Goal: Check status

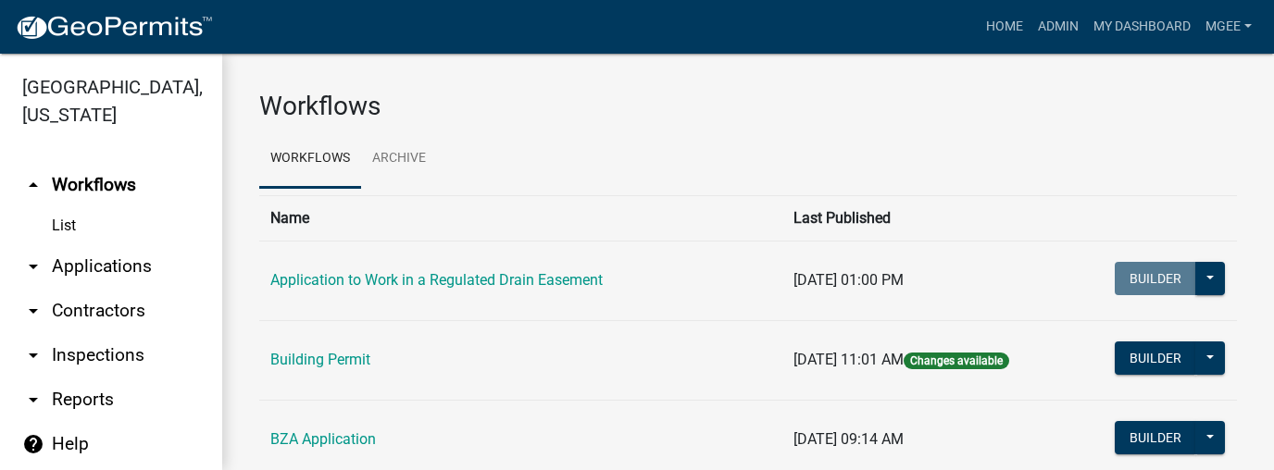
drag, startPoint x: 81, startPoint y: 233, endPoint x: 143, endPoint y: 226, distance: 61.5
click at [81, 244] on link "arrow_drop_down Applications" at bounding box center [111, 266] width 222 height 44
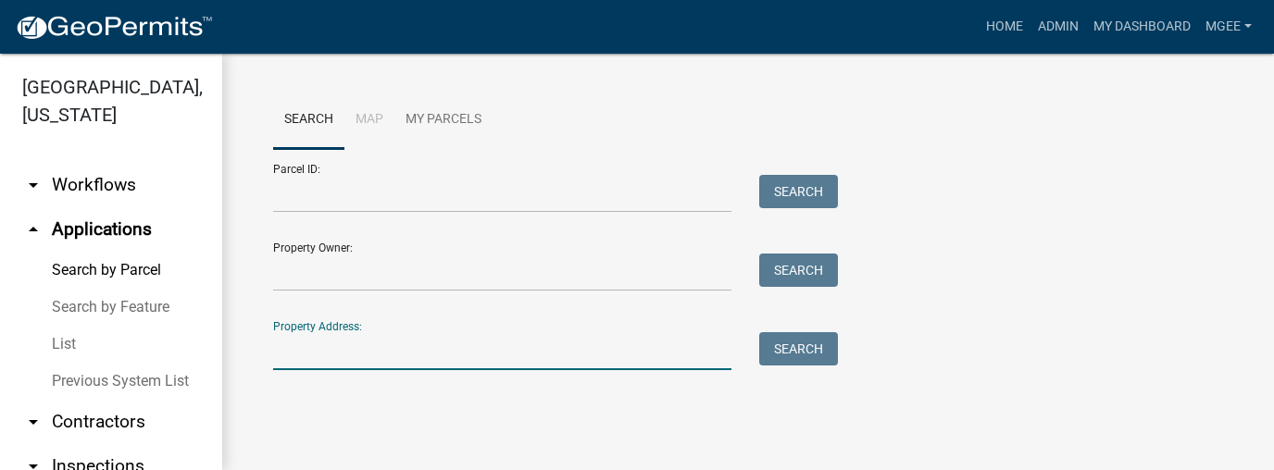
click at [304, 354] on input "Property Address:" at bounding box center [502, 351] width 458 height 38
type input "303 elk"
click at [816, 354] on button "Search" at bounding box center [798, 348] width 79 height 33
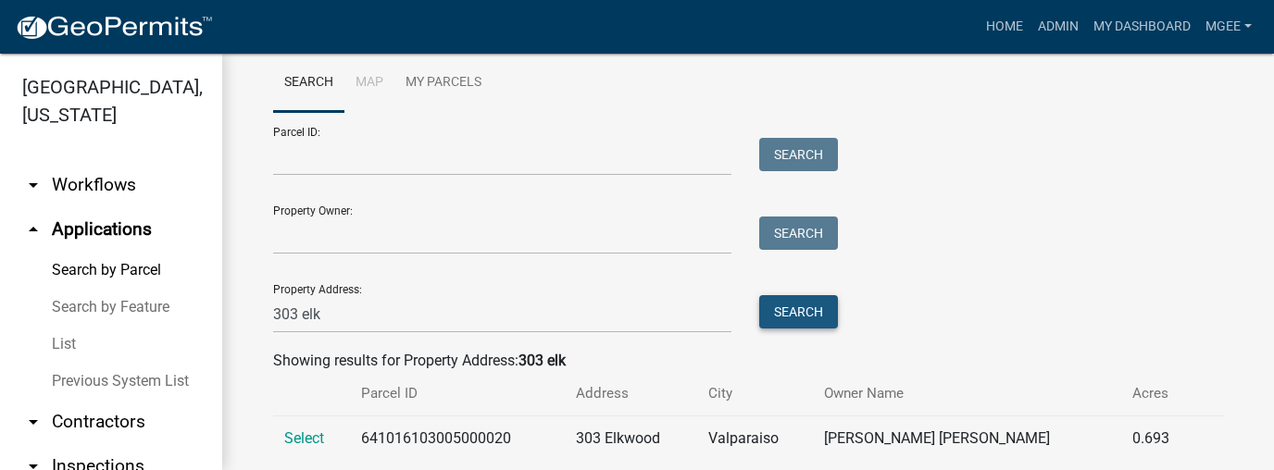
scroll to position [79, 0]
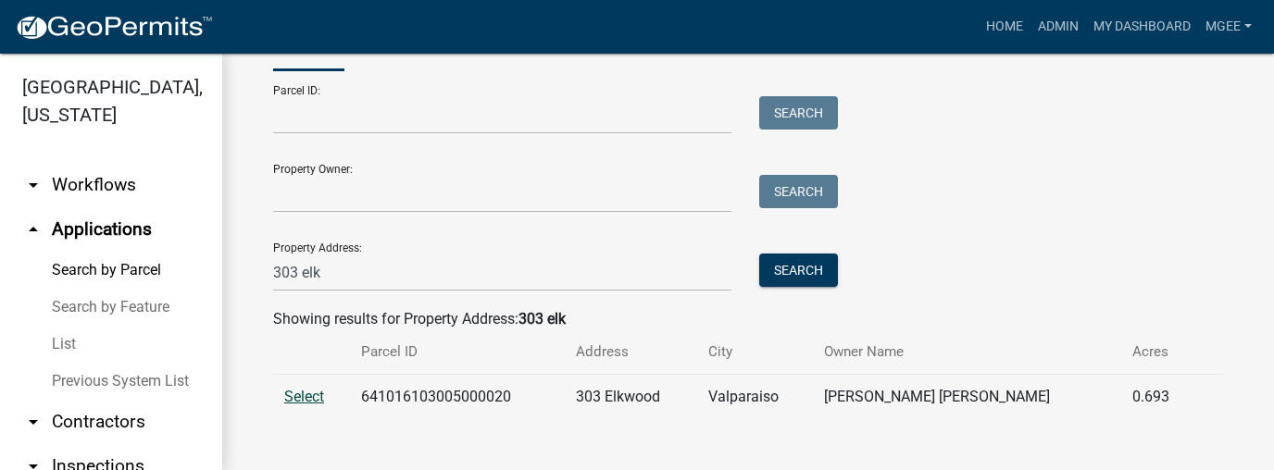
click at [305, 397] on span "Select" at bounding box center [304, 397] width 40 height 18
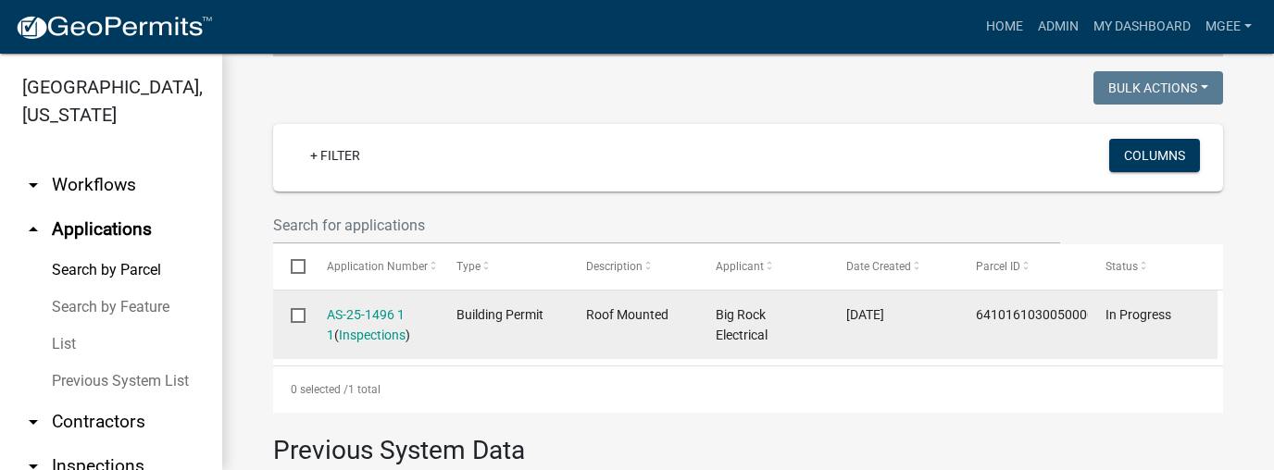
scroll to position [486, 0]
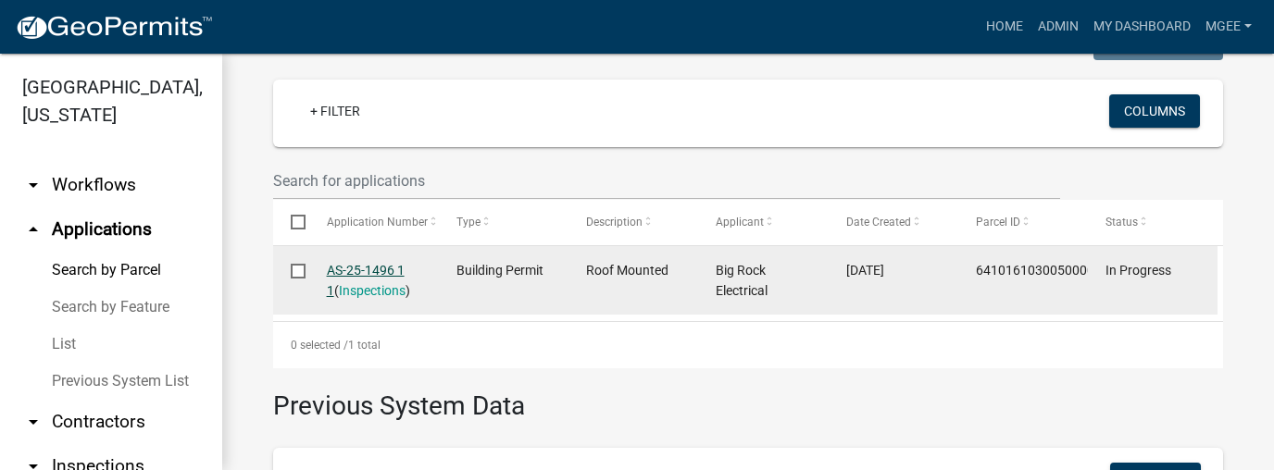
click at [352, 267] on link "AS-25-1496 1 1" at bounding box center [366, 281] width 78 height 36
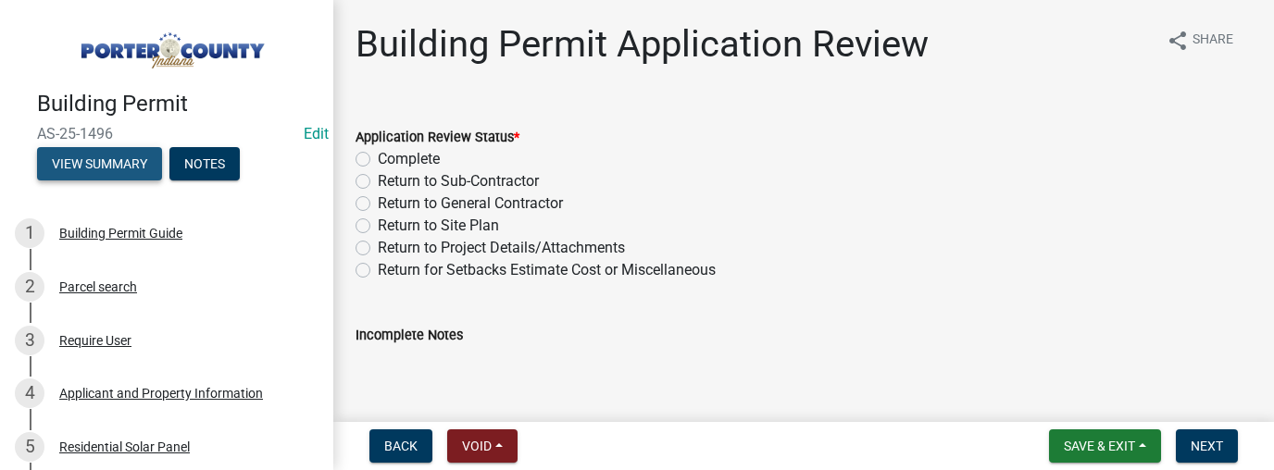
click at [120, 165] on button "View Summary" at bounding box center [99, 163] width 125 height 33
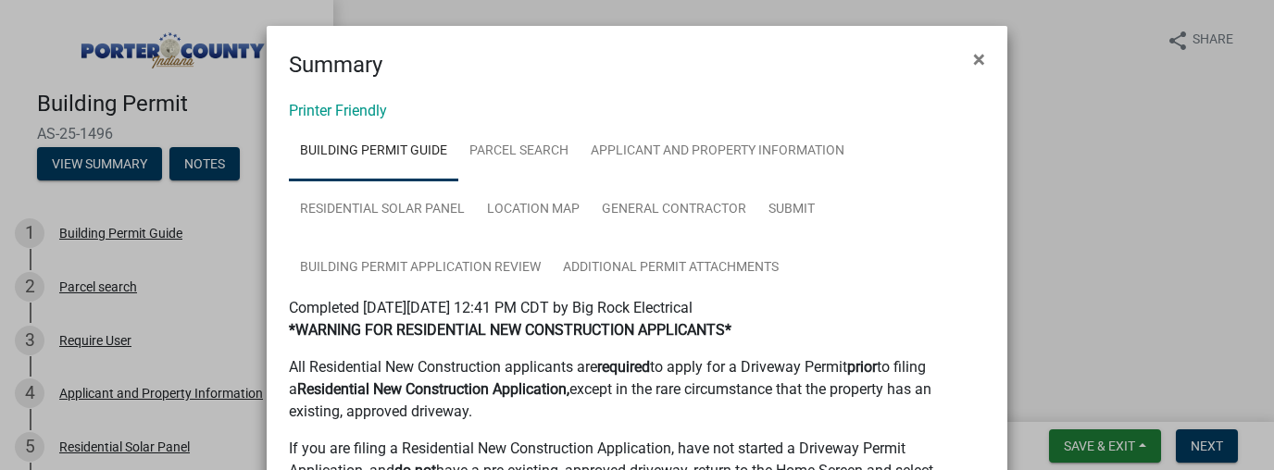
click at [248, 335] on ngb-modal-window "Summary × Printer Friendly Building Permit Guide Parcel search Applicant and Pr…" at bounding box center [637, 235] width 1274 height 470
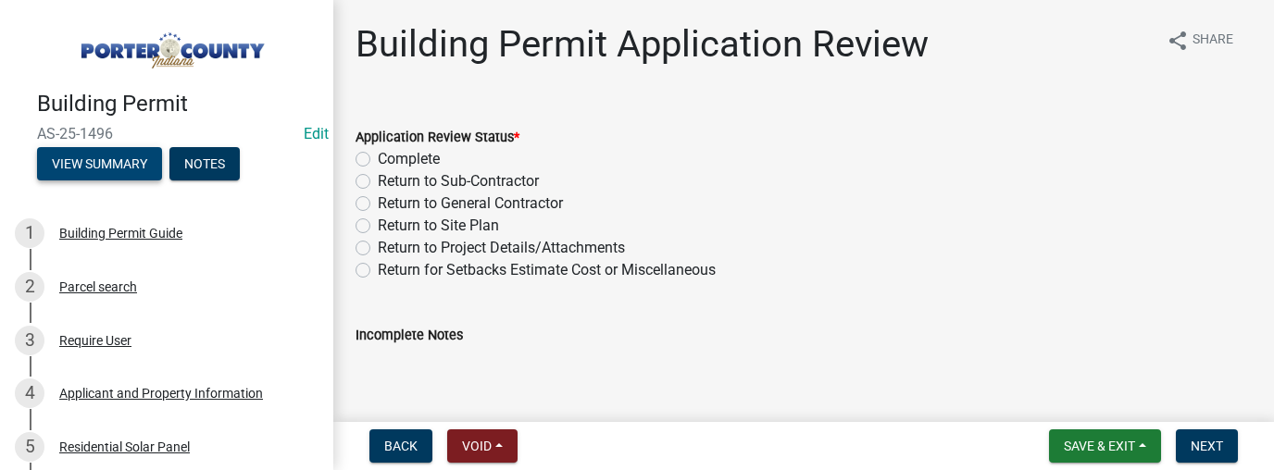
click at [117, 169] on button "View Summary" at bounding box center [99, 163] width 125 height 33
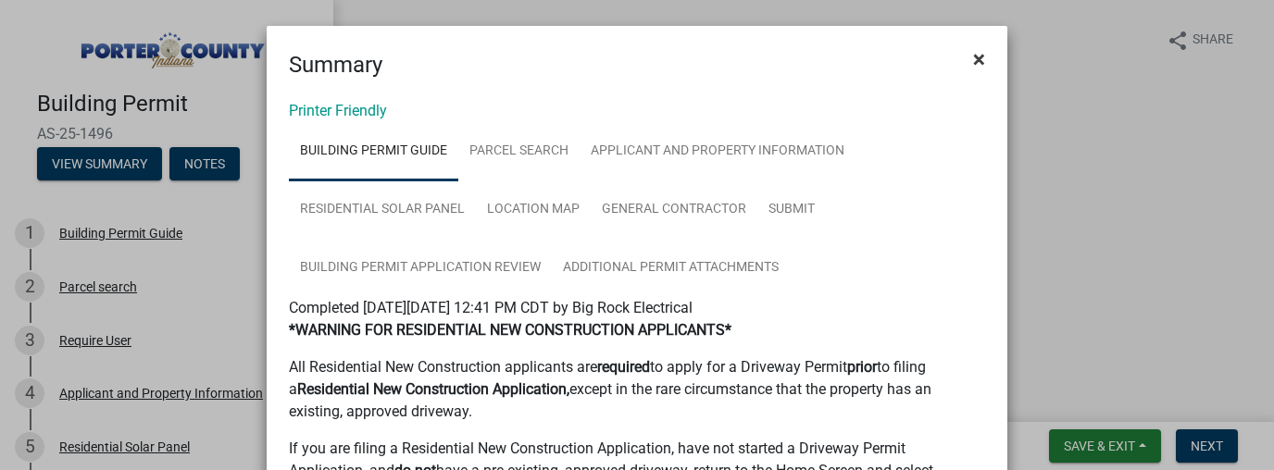
click at [973, 57] on span "×" at bounding box center [979, 59] width 12 height 26
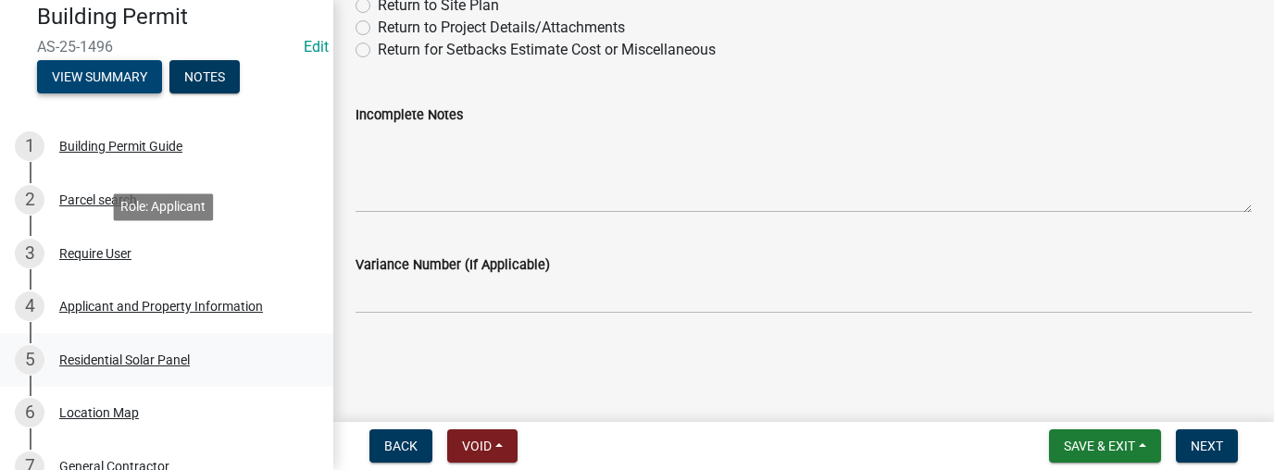
scroll to position [7, 0]
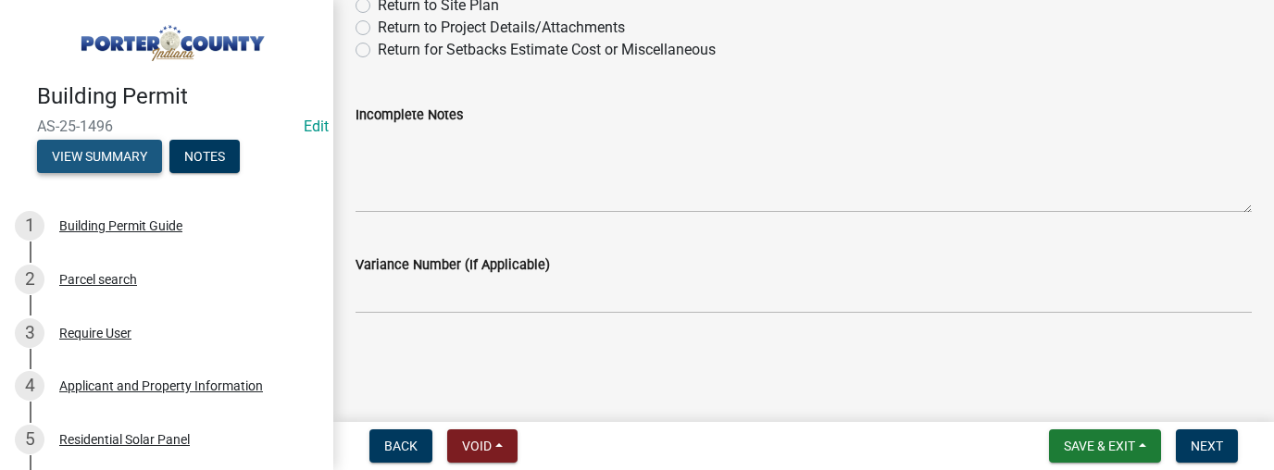
click at [118, 140] on button "View Summary" at bounding box center [99, 156] width 125 height 33
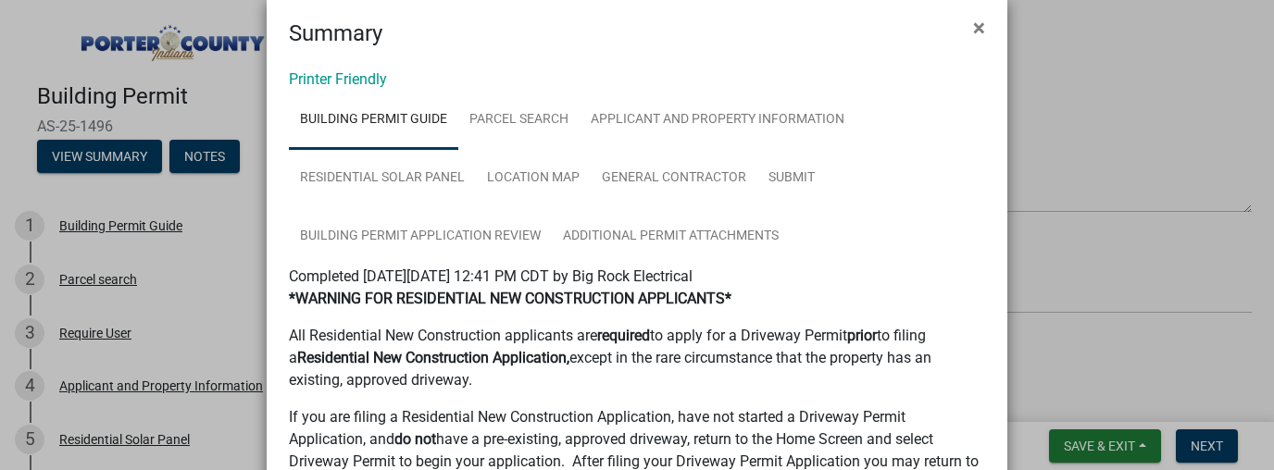
scroll to position [0, 0]
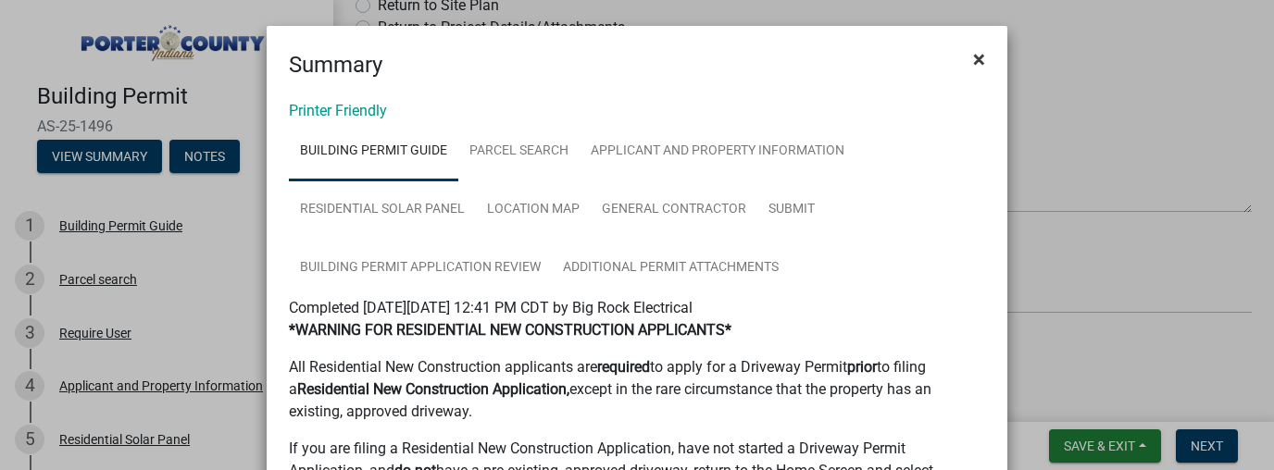
click at [976, 58] on span "×" at bounding box center [979, 59] width 12 height 26
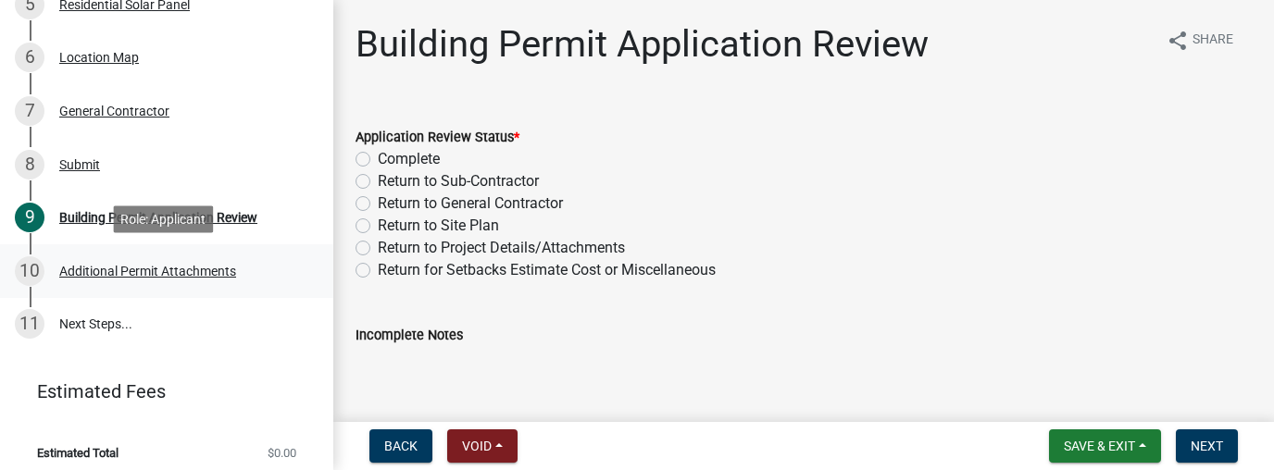
scroll to position [444, 0]
click at [194, 264] on div "Additional Permit Attachments" at bounding box center [147, 269] width 177 height 13
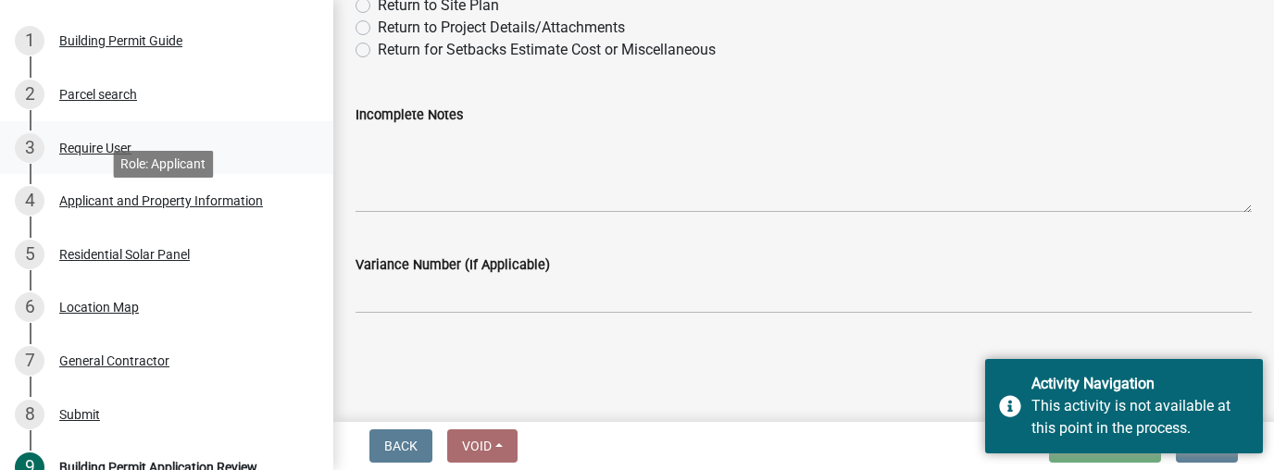
scroll to position [111, 0]
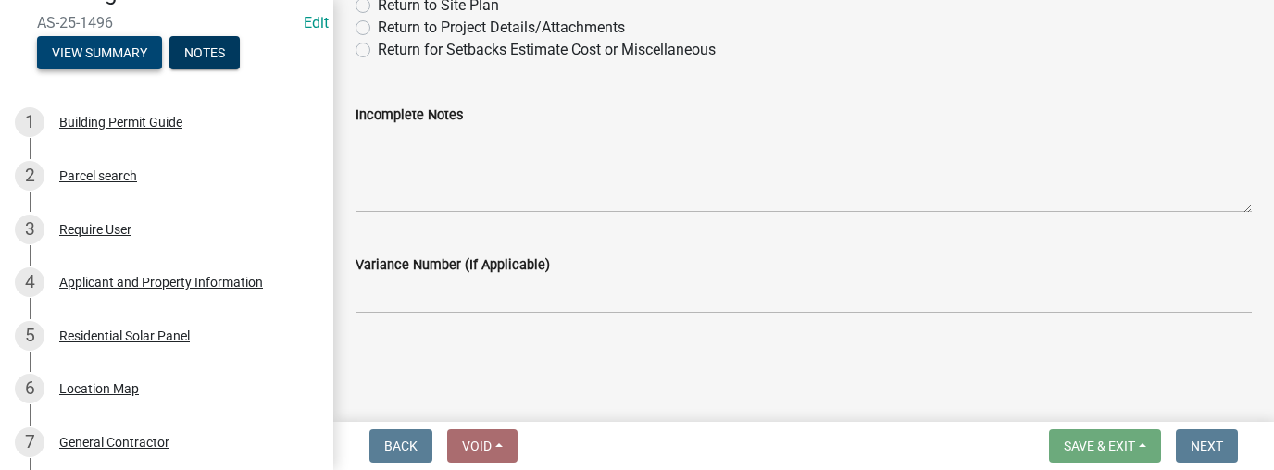
click at [116, 46] on button "View Summary" at bounding box center [99, 52] width 125 height 33
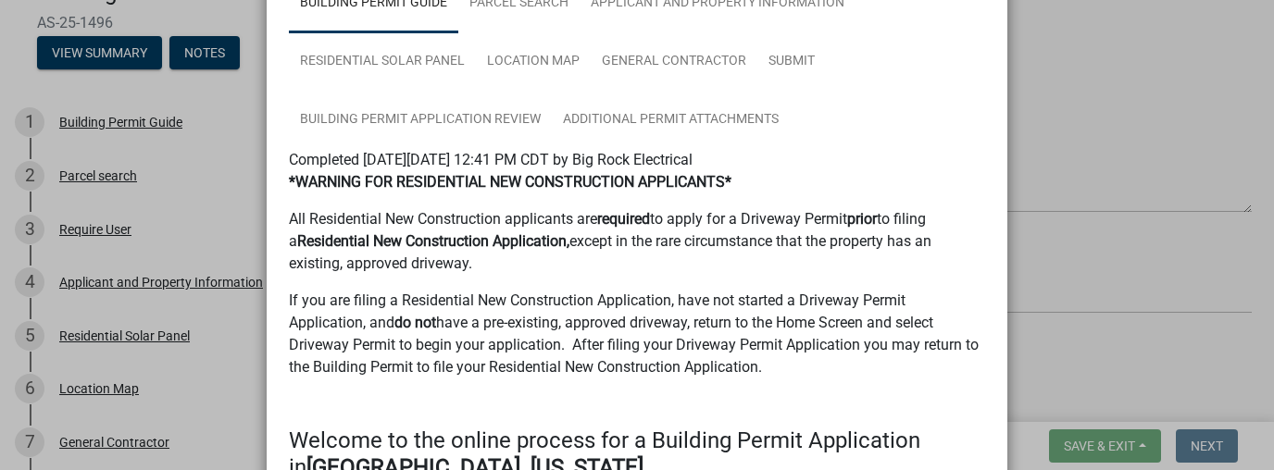
scroll to position [37, 0]
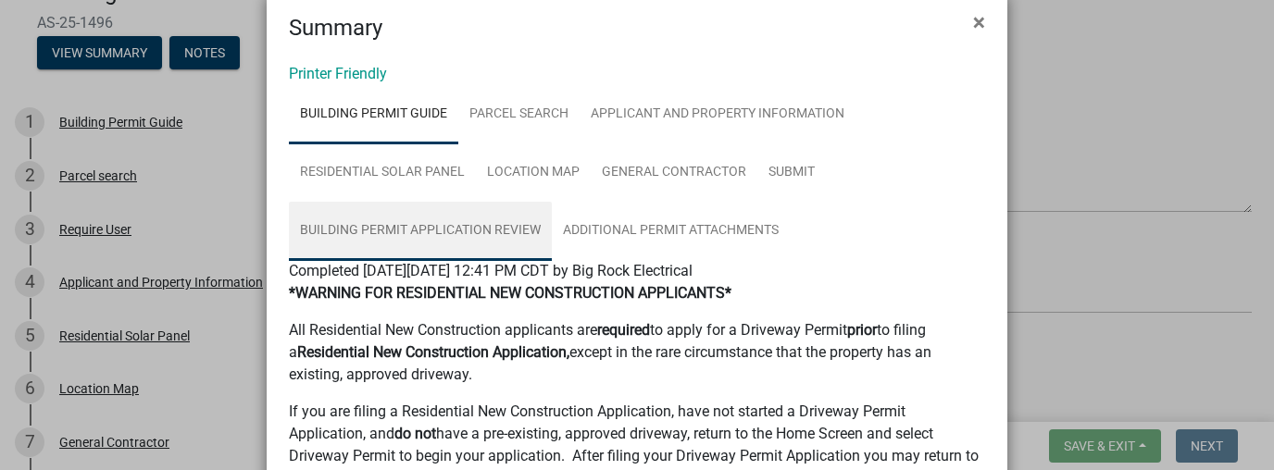
click at [404, 230] on link "Building Permit Application Review" at bounding box center [420, 231] width 263 height 59
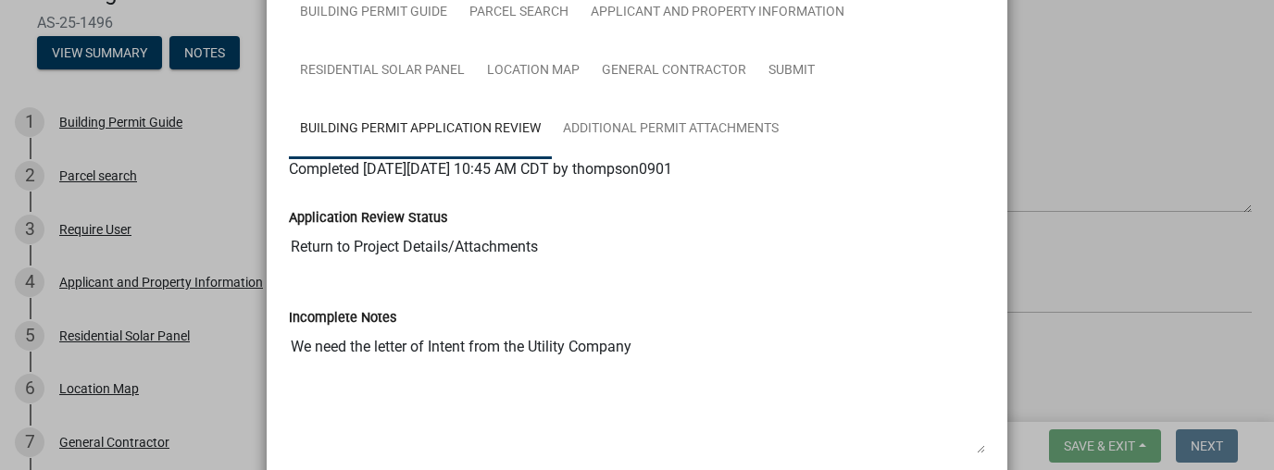
scroll to position [148, 0]
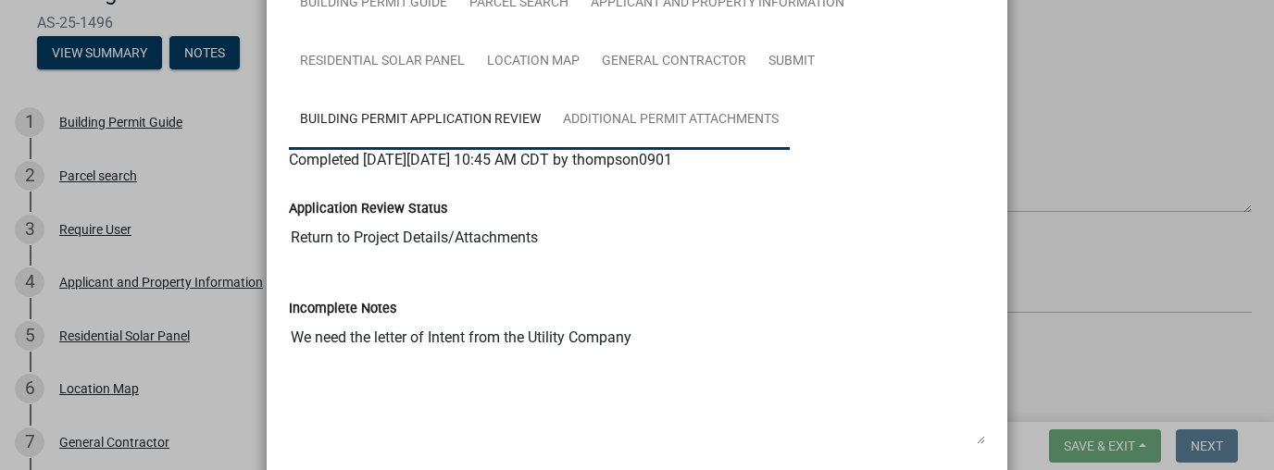
click at [630, 109] on link "Additional Permit Attachments" at bounding box center [671, 120] width 238 height 59
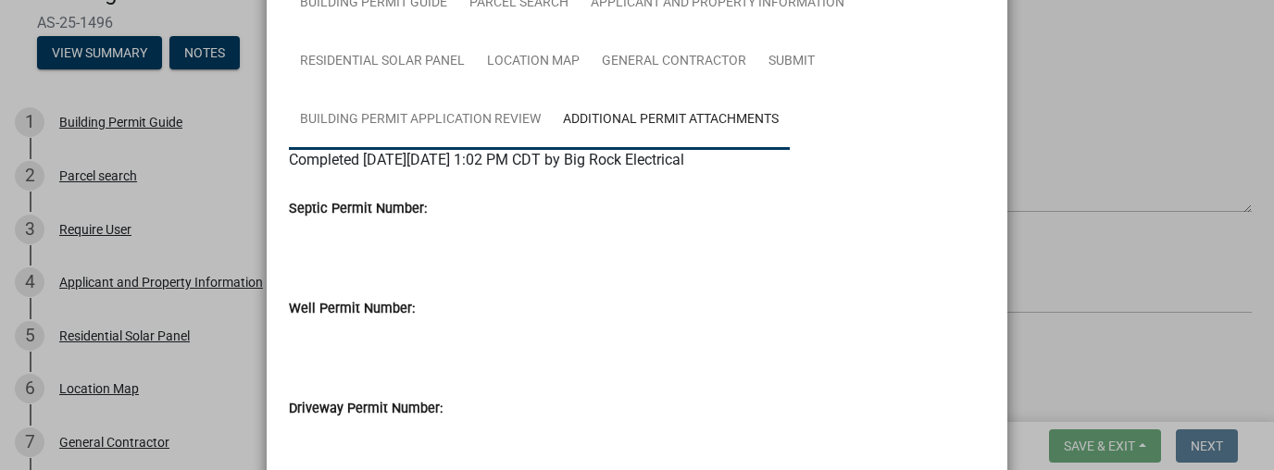
click at [368, 129] on link "Building Permit Application Review" at bounding box center [420, 120] width 263 height 59
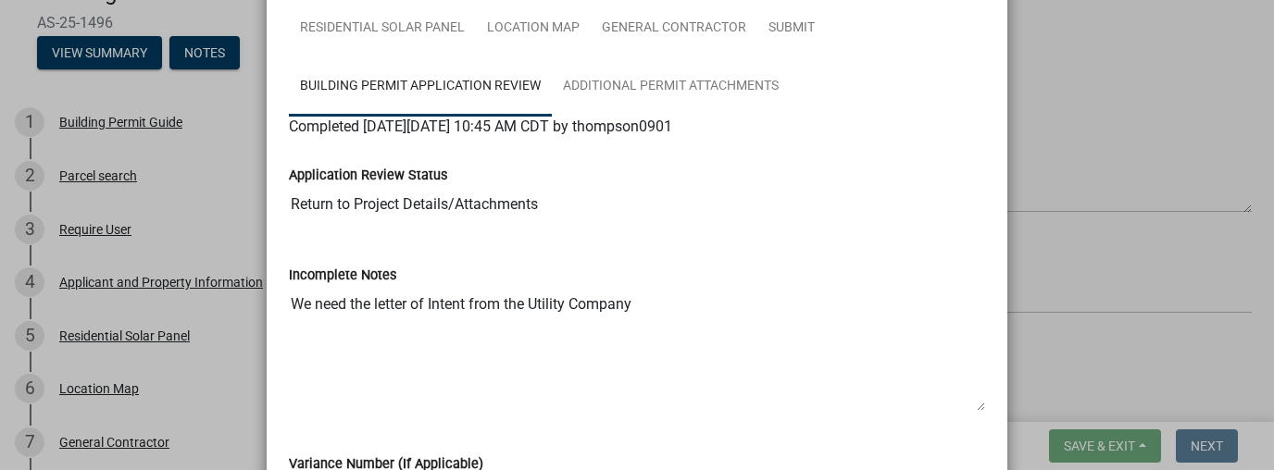
scroll to position [168, 0]
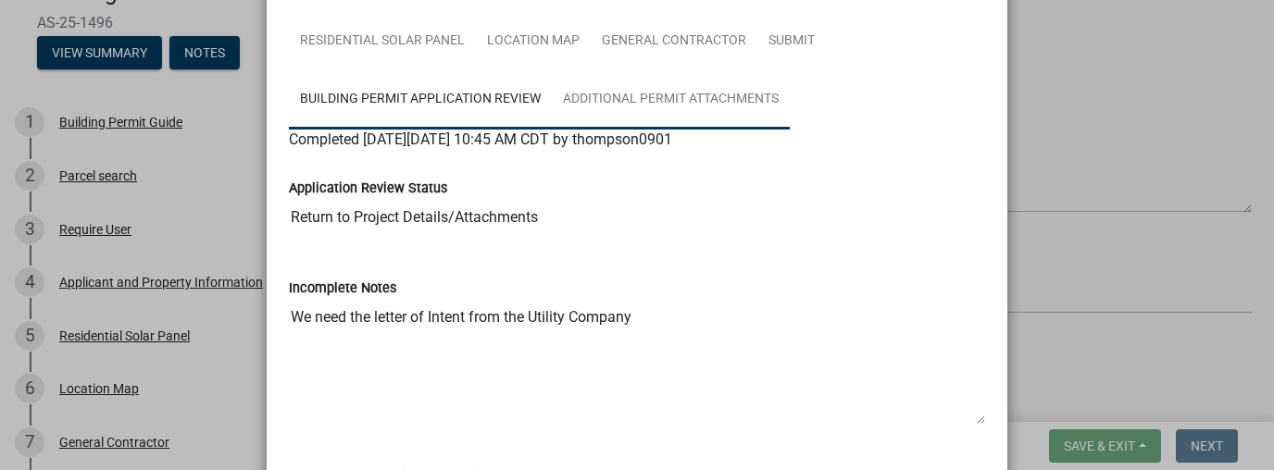
click at [627, 97] on link "Additional Permit Attachments" at bounding box center [671, 99] width 238 height 59
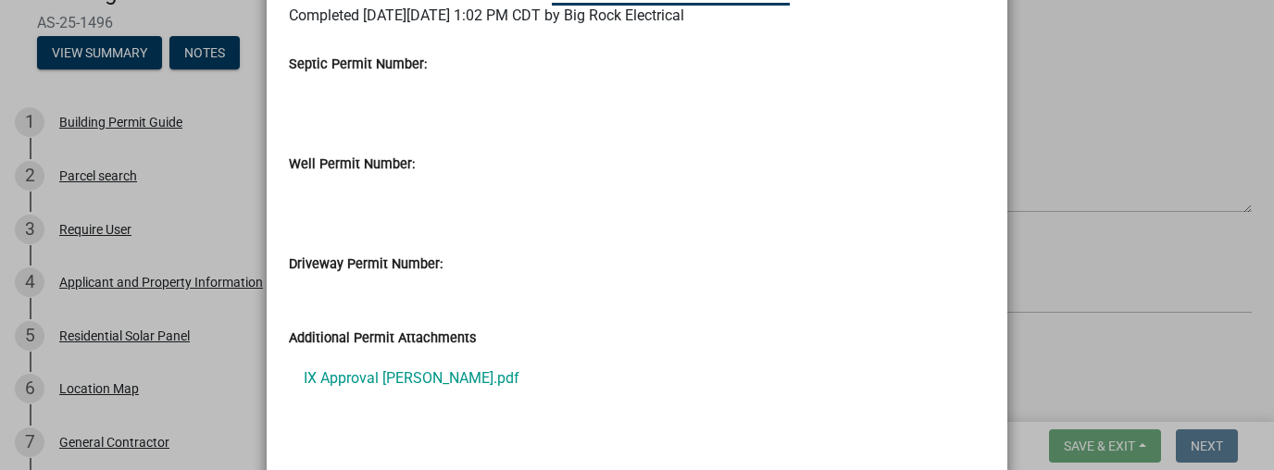
scroll to position [383, 0]
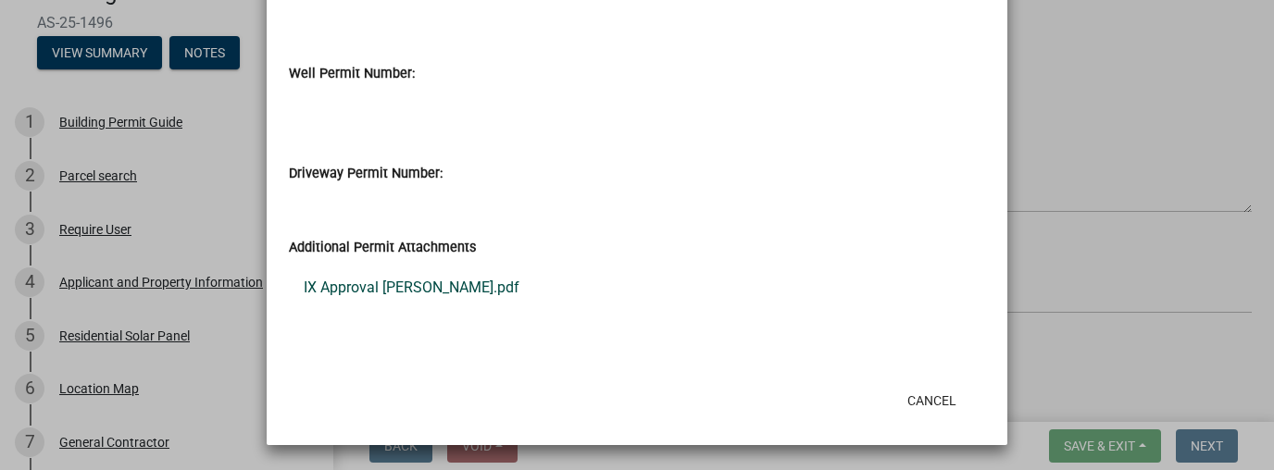
click at [402, 289] on link "IX Approval [PERSON_NAME].pdf" at bounding box center [637, 288] width 696 height 44
drag, startPoint x: 935, startPoint y: 403, endPoint x: 910, endPoint y: 398, distance: 25.4
click at [933, 403] on button "Cancel" at bounding box center [931, 400] width 79 height 33
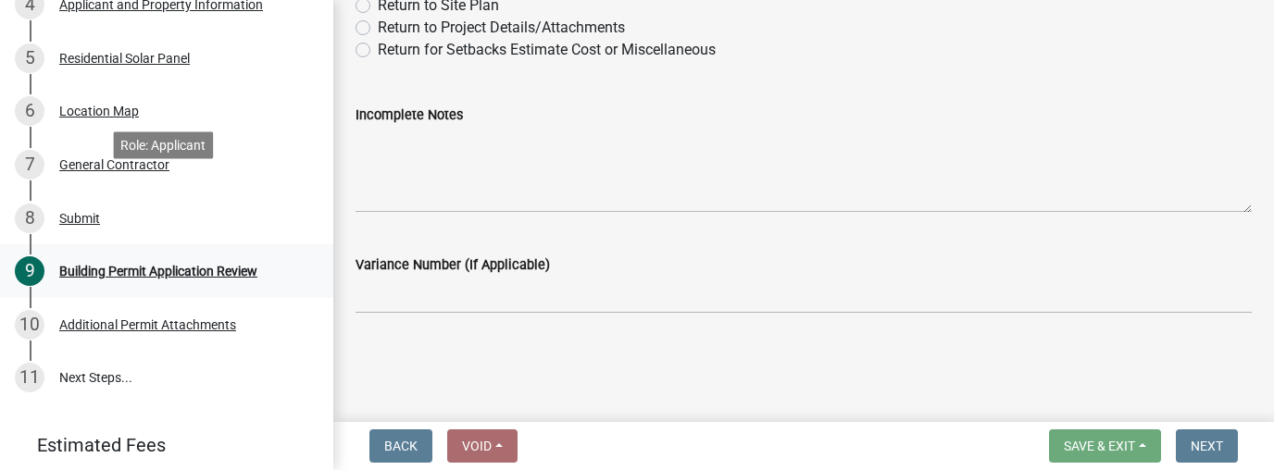
scroll to position [452, 0]
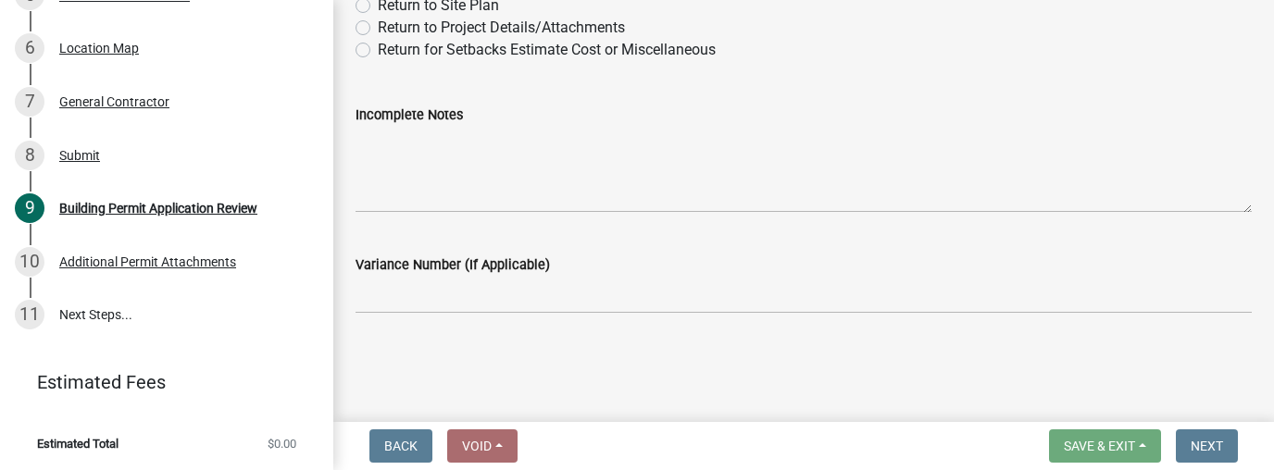
click at [905, 374] on main "Building Permit Application Review share Share Application Review Status * Comp…" at bounding box center [803, 207] width 940 height 415
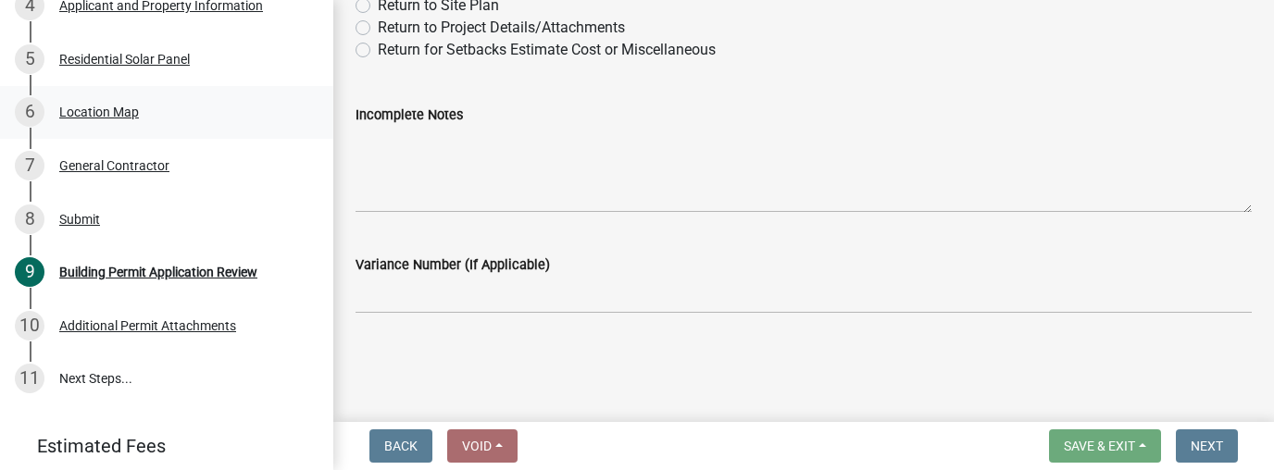
scroll to position [304, 0]
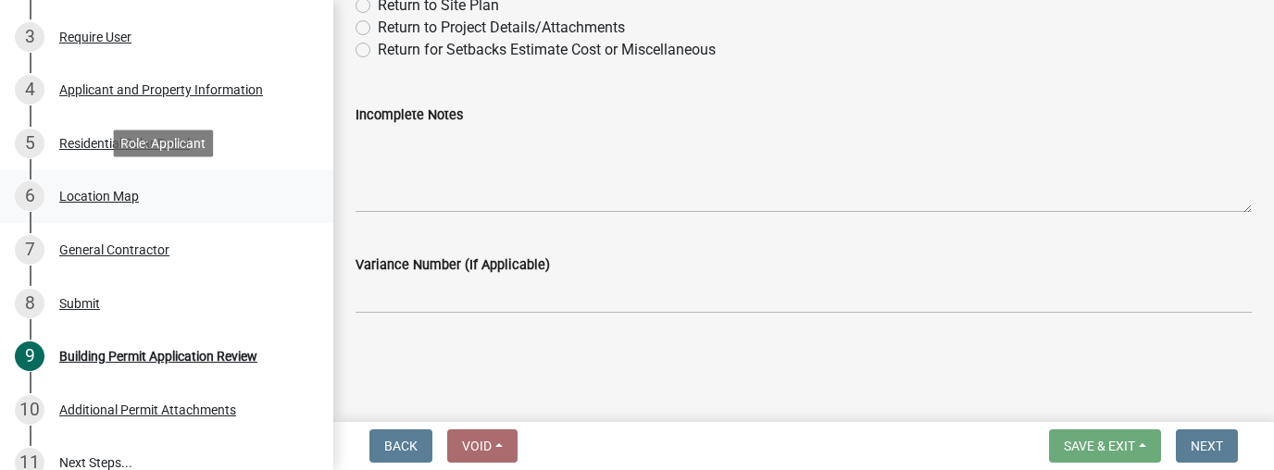
click at [282, 176] on link "6 Location Map" at bounding box center [166, 197] width 333 height 54
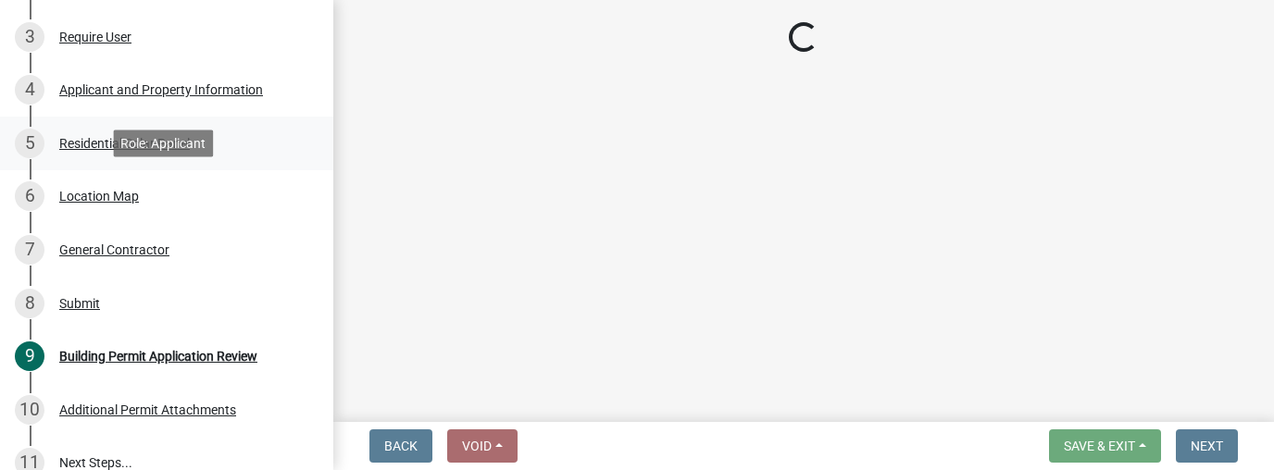
scroll to position [0, 0]
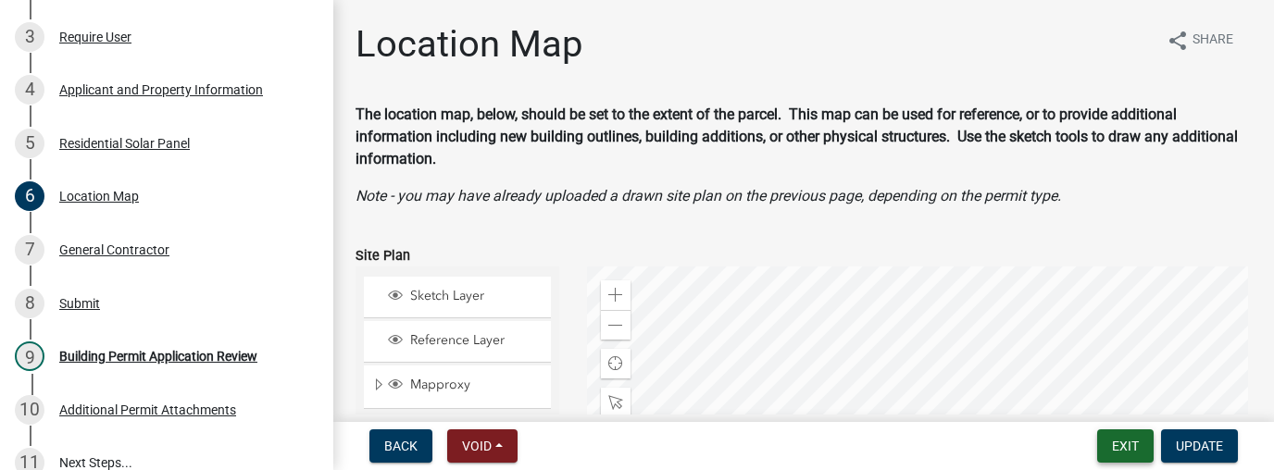
click at [1138, 446] on button "Exit" at bounding box center [1125, 445] width 56 height 33
